Goal: Navigation & Orientation: Find specific page/section

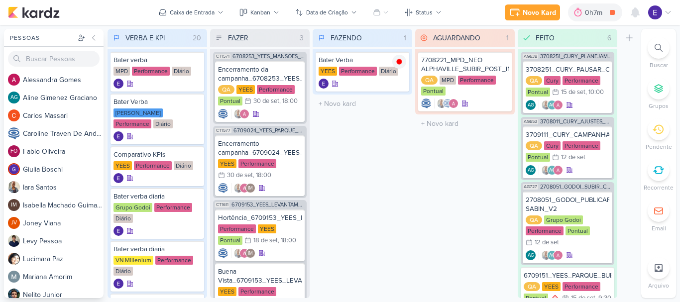
click at [414, 188] on div "VERBA E KPI 20 Mover Para Esquerda Mover Para Direita [GEOGRAPHIC_DATA] Bater v…" at bounding box center [373, 163] width 530 height 269
click at [631, 16] on icon at bounding box center [635, 12] width 12 height 12
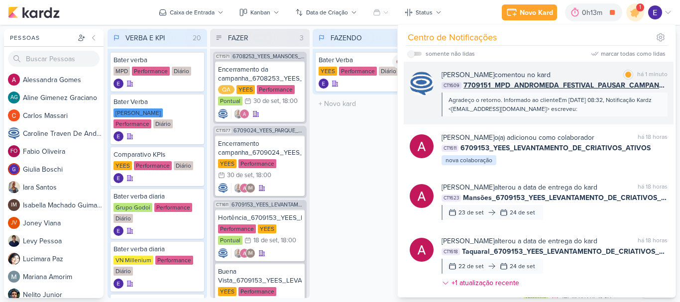
click at [596, 77] on div "[PERSON_NAME] comentou no kard marcar como lida há 1 minuto" at bounding box center [555, 75] width 226 height 10
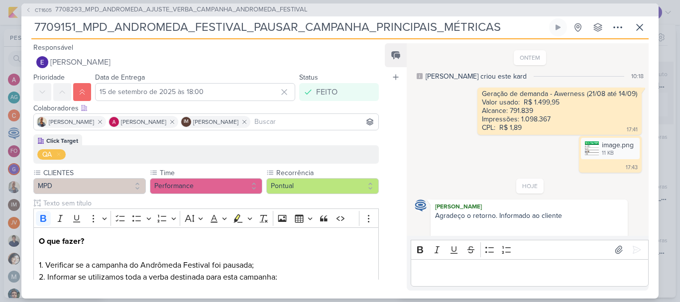
scroll to position [58, 0]
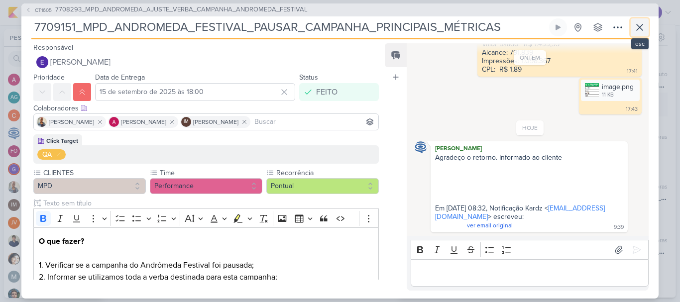
click at [639, 30] on icon at bounding box center [640, 27] width 12 height 12
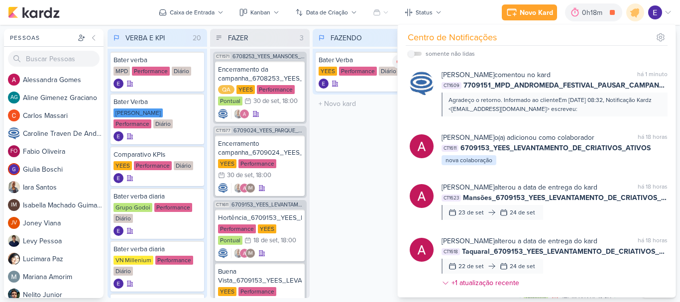
click at [353, 220] on div "FAZENDO 1 Mover Para Esquerda Mover Para Direita [GEOGRAPHIC_DATA] Bater Verba …" at bounding box center [363, 163] width 100 height 269
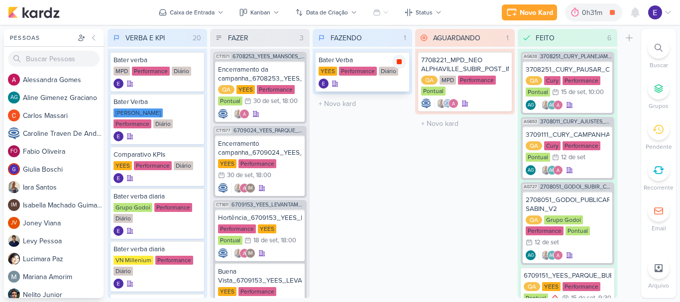
click at [400, 60] on icon at bounding box center [399, 61] width 5 height 5
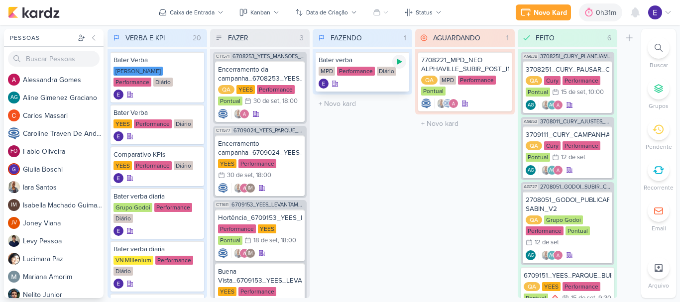
click at [398, 65] on icon at bounding box center [399, 62] width 8 height 8
click at [402, 61] on icon at bounding box center [399, 62] width 8 height 8
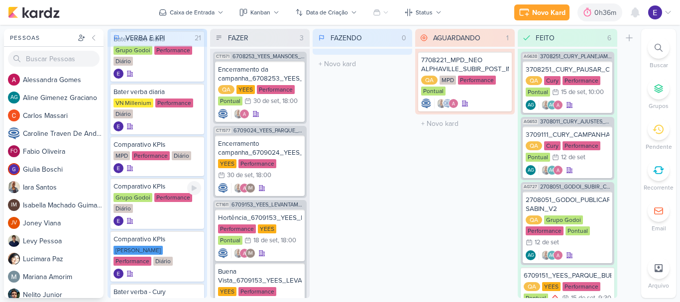
scroll to position [249, 0]
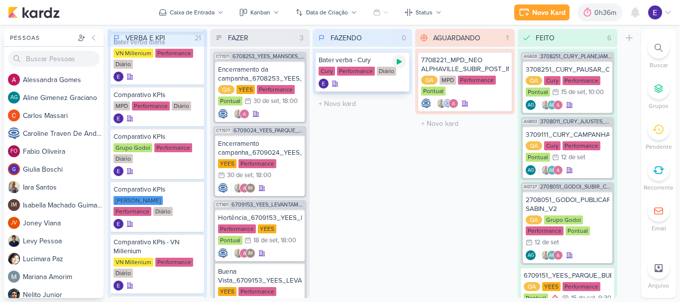
click at [398, 68] on div at bounding box center [399, 62] width 14 height 14
click at [397, 63] on icon at bounding box center [399, 61] width 5 height 5
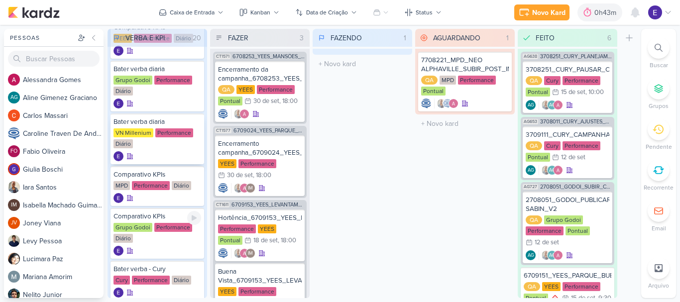
scroll to position [149, 0]
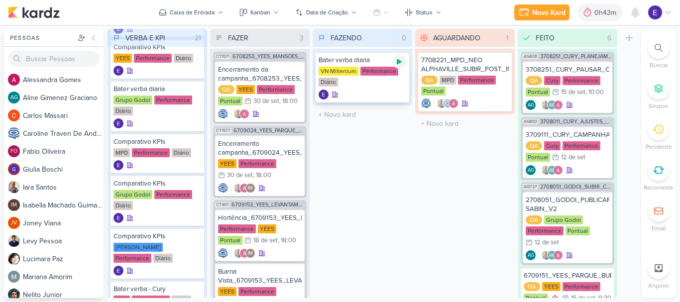
click at [399, 60] on icon at bounding box center [399, 61] width 5 height 5
click at [400, 64] on icon at bounding box center [399, 61] width 5 height 5
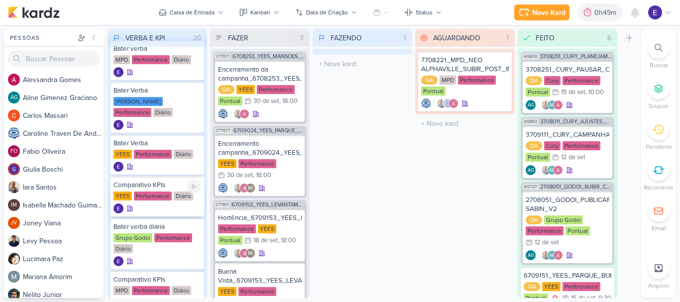
scroll to position [0, 0]
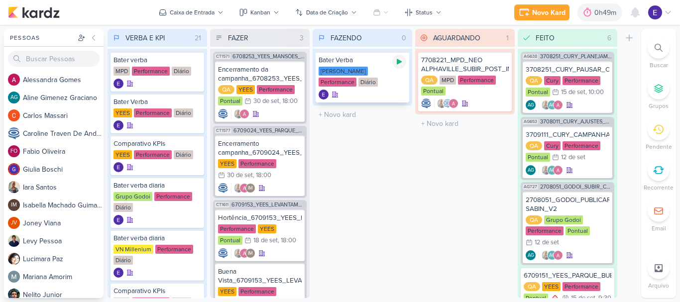
click at [397, 64] on icon at bounding box center [399, 61] width 5 height 5
click at [397, 61] on icon at bounding box center [399, 61] width 5 height 5
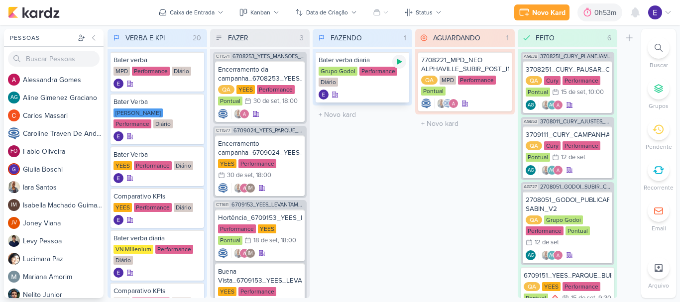
click at [402, 65] on icon at bounding box center [399, 62] width 8 height 8
